Goal: Information Seeking & Learning: Learn about a topic

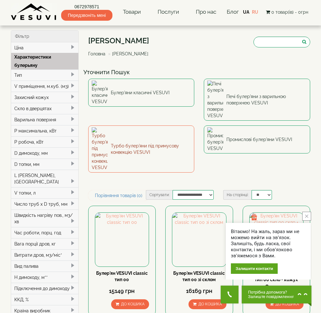
click at [159, 125] on link "Турбо булер'яни під примусову конвекцію VESUVI" at bounding box center [141, 148] width 106 height 47
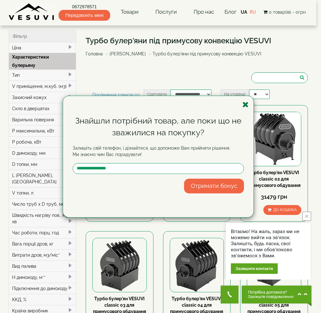
click at [246, 106] on icon "button" at bounding box center [245, 105] width 6 height 8
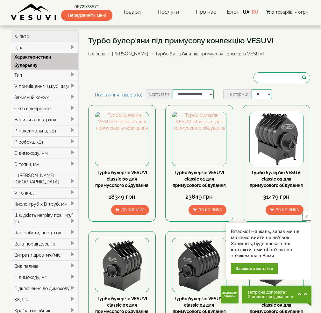
click at [132, 54] on link "[PERSON_NAME]" at bounding box center [130, 53] width 36 height 5
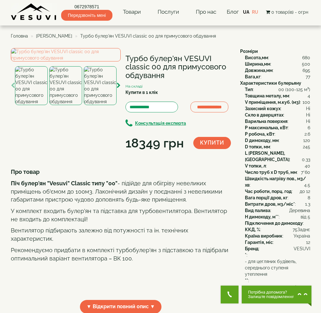
click at [64, 105] on img at bounding box center [65, 85] width 33 height 39
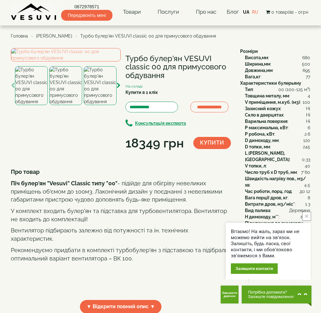
click at [101, 105] on img at bounding box center [100, 85] width 33 height 39
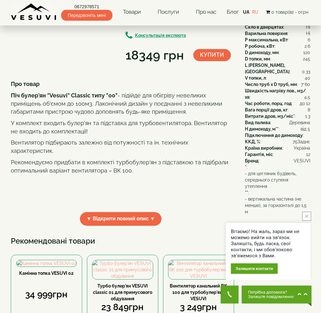
scroll to position [127, 0]
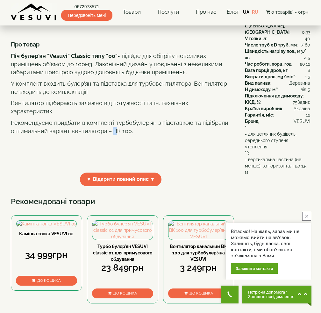
drag, startPoint x: 113, startPoint y: 168, endPoint x: 116, endPoint y: 168, distance: 3.2
click at [116, 135] on p "Рекомендуємо придбати в комплекті турбобулер'ян з підставкою та підібрали оптим…" at bounding box center [121, 127] width 220 height 16
click at [123, 135] on p "Рекомендуємо придбати в комплекті турбобулер'ян з підставкою та підібрали оптим…" at bounding box center [121, 127] width 220 height 16
drag, startPoint x: 111, startPoint y: 168, endPoint x: 129, endPoint y: 168, distance: 17.8
click at [129, 135] on p "Рекомендуємо придбати в комплекті турбобулер'ян з підставкою та підібрали оптим…" at bounding box center [121, 127] width 220 height 16
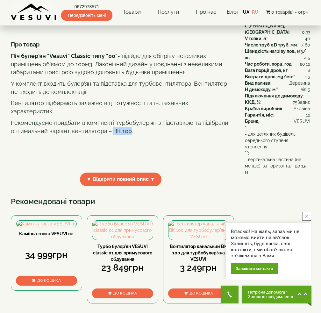
copy p "ВК 100"
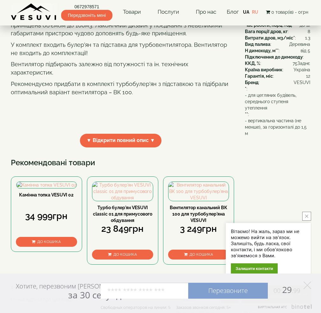
scroll to position [159, 0]
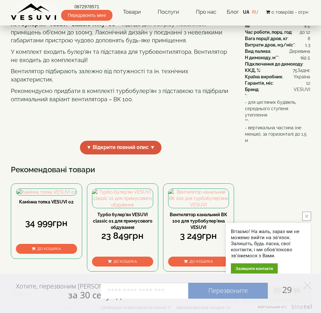
click at [153, 154] on span "▼ Відкрити повний опис ▼" at bounding box center [121, 148] width 82 height 14
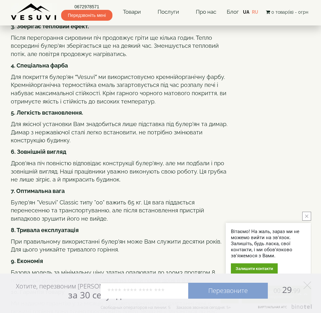
scroll to position [541, 0]
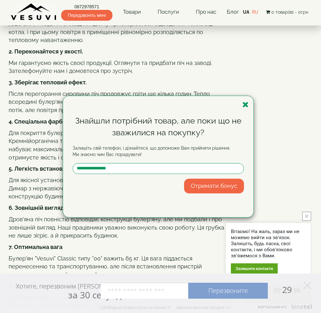
click at [247, 100] on div "Знайшли потрібний товар, але поки що не зважилися на покупку? Залишіть свій тел…" at bounding box center [158, 156] width 190 height 121
click at [245, 103] on icon "button" at bounding box center [245, 105] width 6 height 8
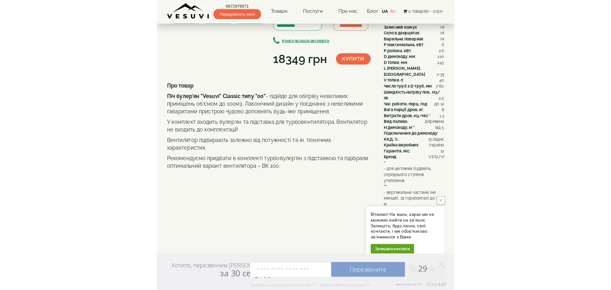
scroll to position [0, 0]
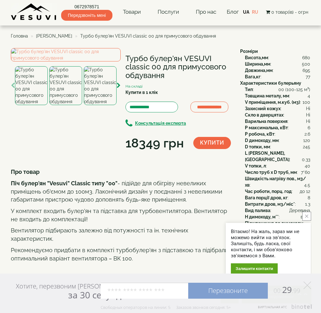
click at [67, 105] on img at bounding box center [65, 85] width 33 height 39
click at [107, 105] on img at bounding box center [100, 85] width 33 height 39
click at [117, 89] on icon "button" at bounding box center [119, 86] width 4 height 6
click at [104, 105] on img at bounding box center [100, 85] width 33 height 39
click at [57, 61] on img at bounding box center [66, 54] width 110 height 13
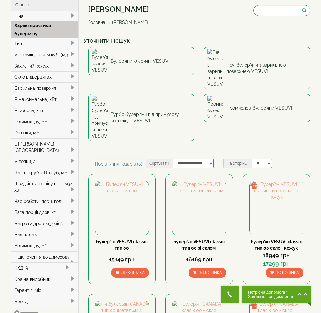
scroll to position [32, 0]
